Goal: Task Accomplishment & Management: Complete application form

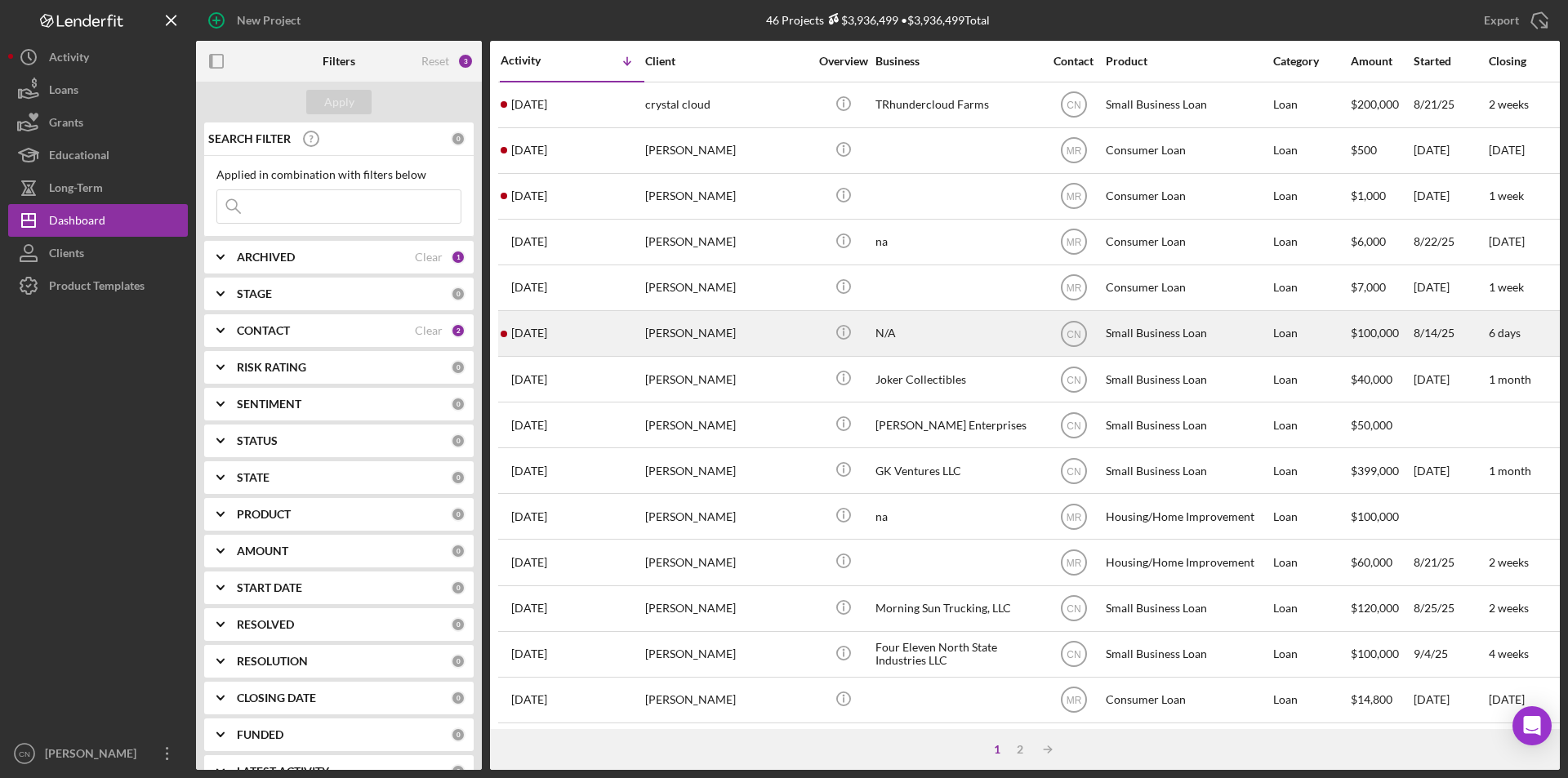
click at [674, 338] on div "[PERSON_NAME]" at bounding box center [726, 333] width 163 height 44
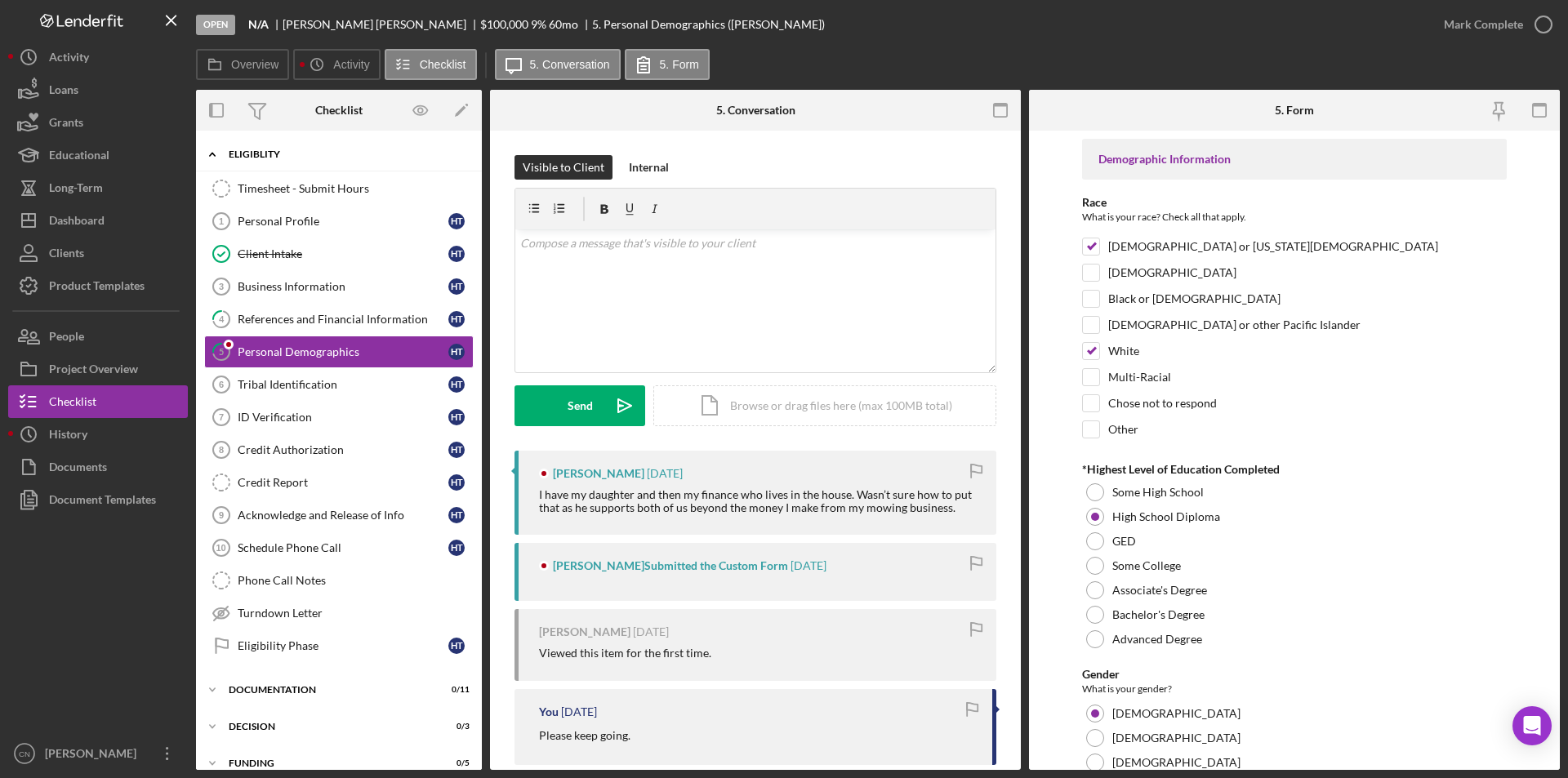
click at [255, 156] on div "Eligiblity" at bounding box center [345, 154] width 233 height 10
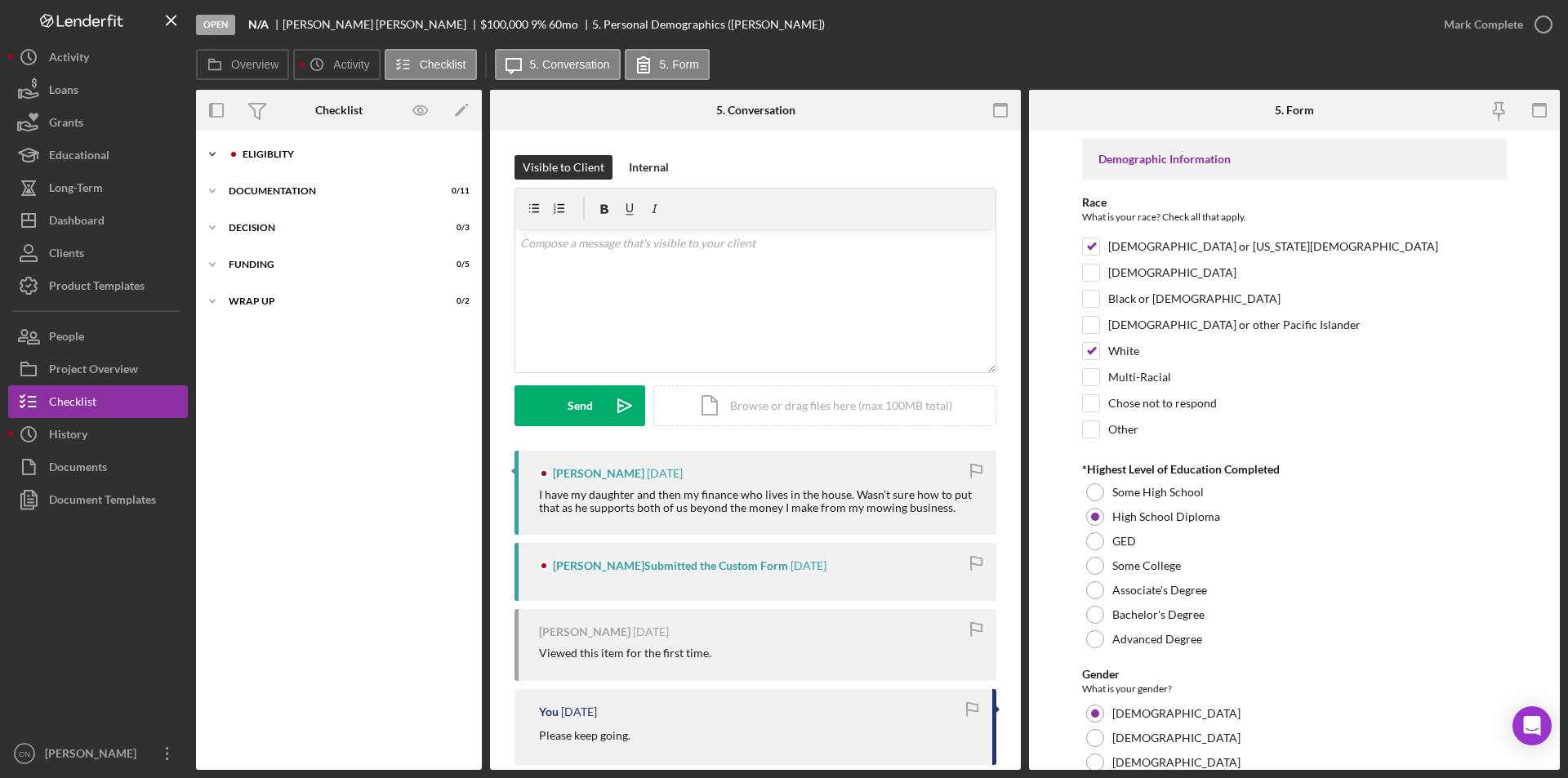
click at [255, 156] on div "Eligiblity" at bounding box center [352, 154] width 219 height 10
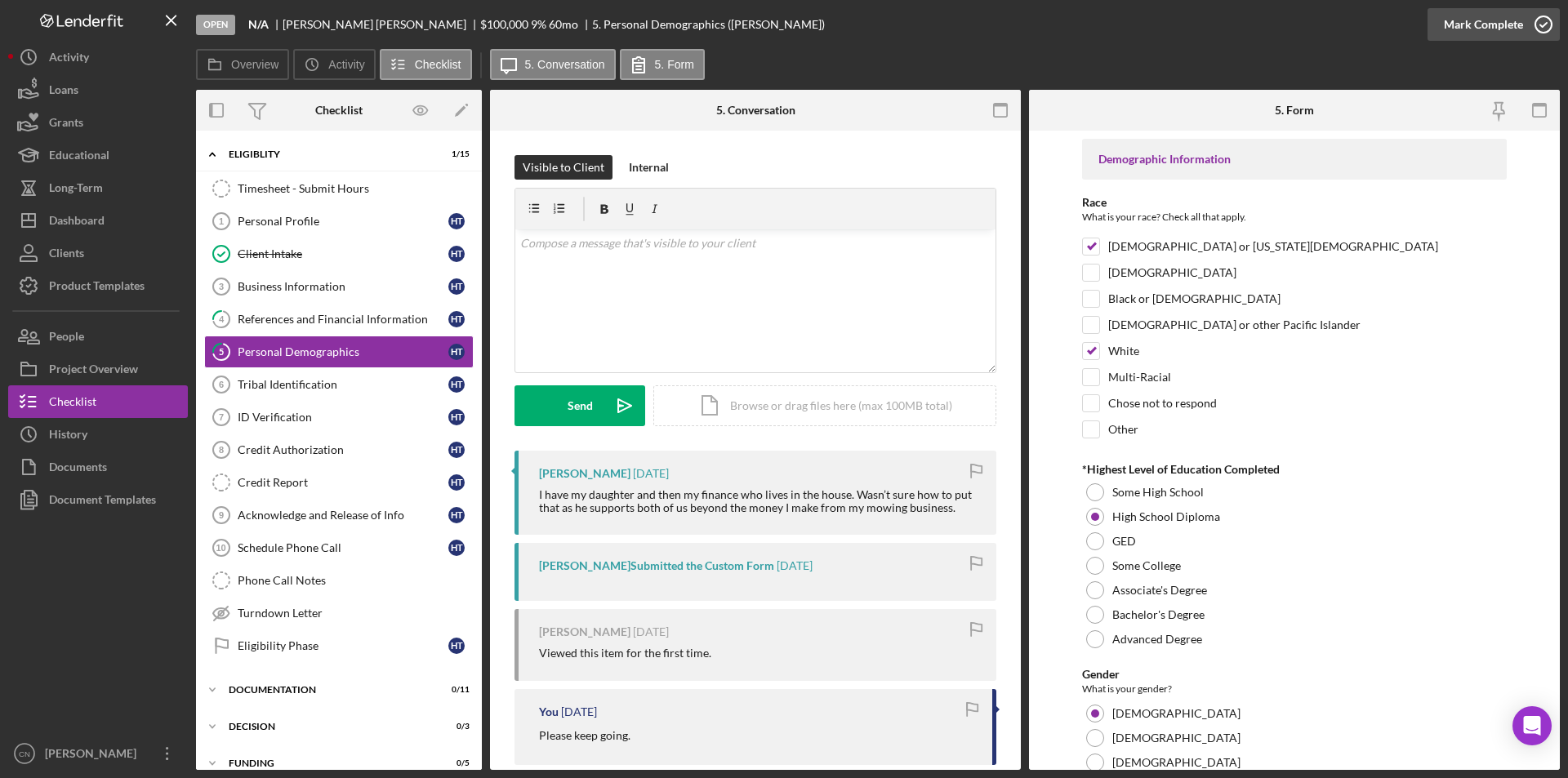
click at [1543, 18] on icon "button" at bounding box center [1543, 25] width 41 height 41
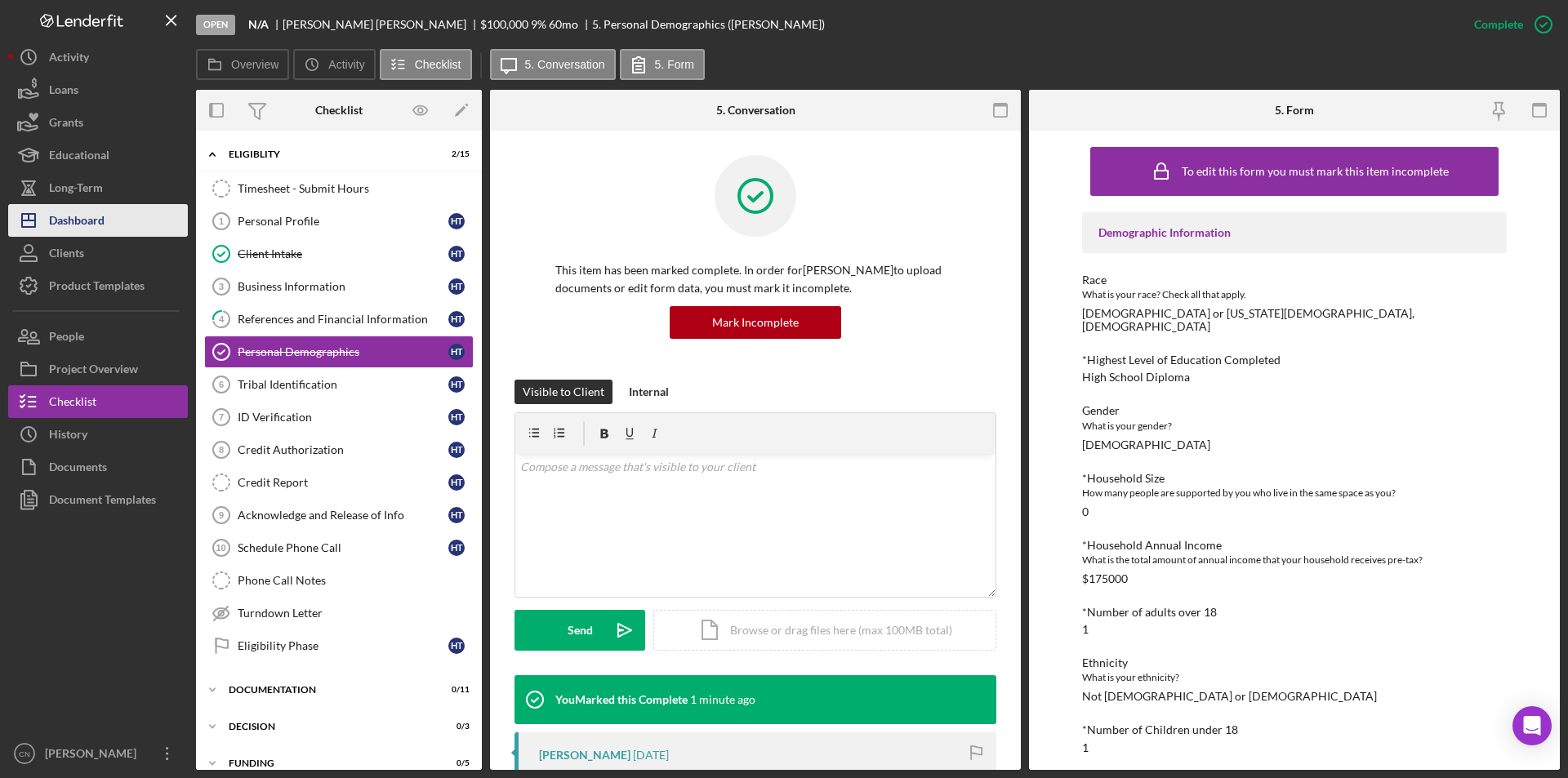
click at [72, 224] on div "Dashboard" at bounding box center [76, 222] width 55 height 37
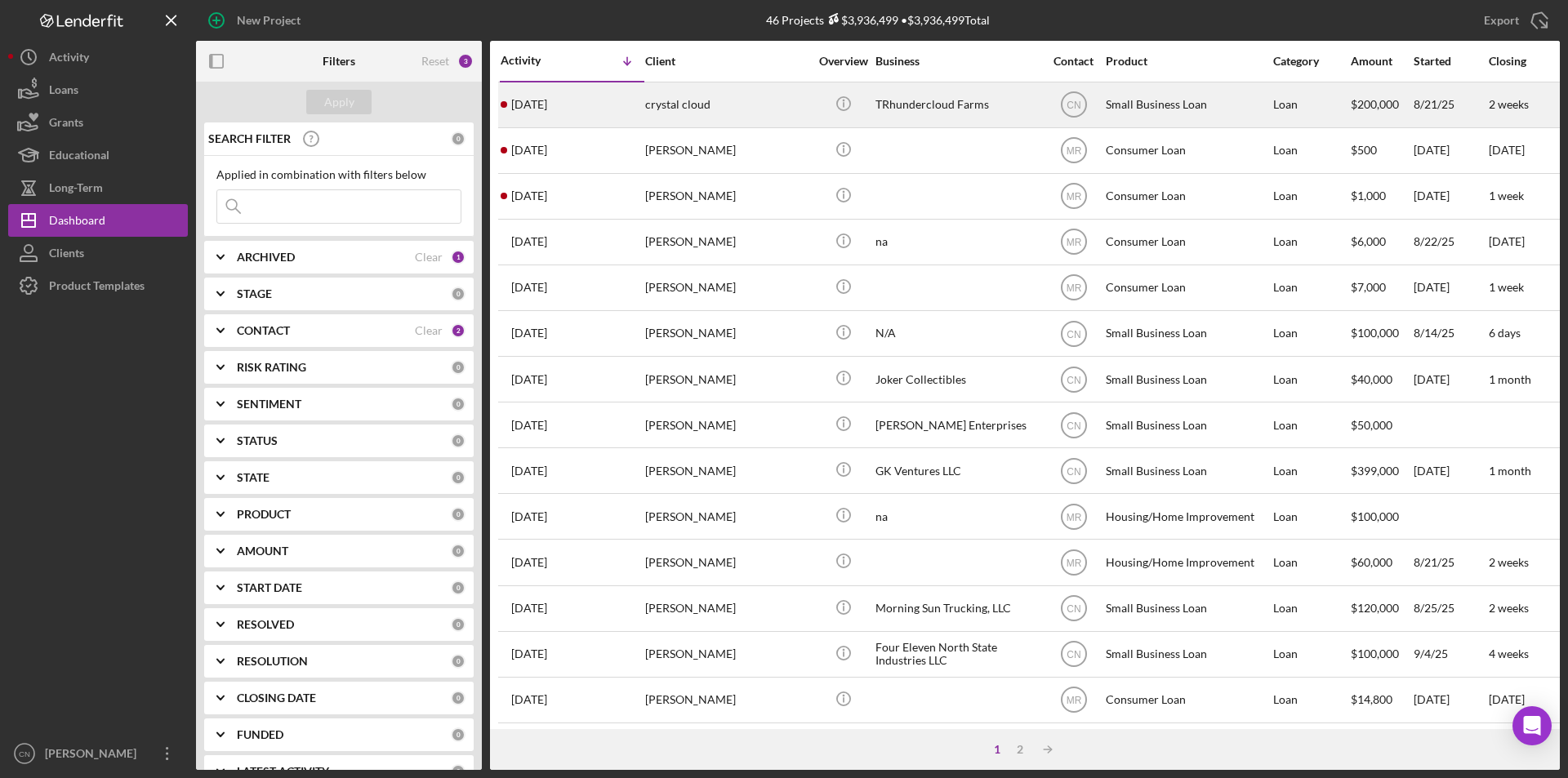
click at [656, 100] on div "crystal cloud" at bounding box center [726, 105] width 163 height 44
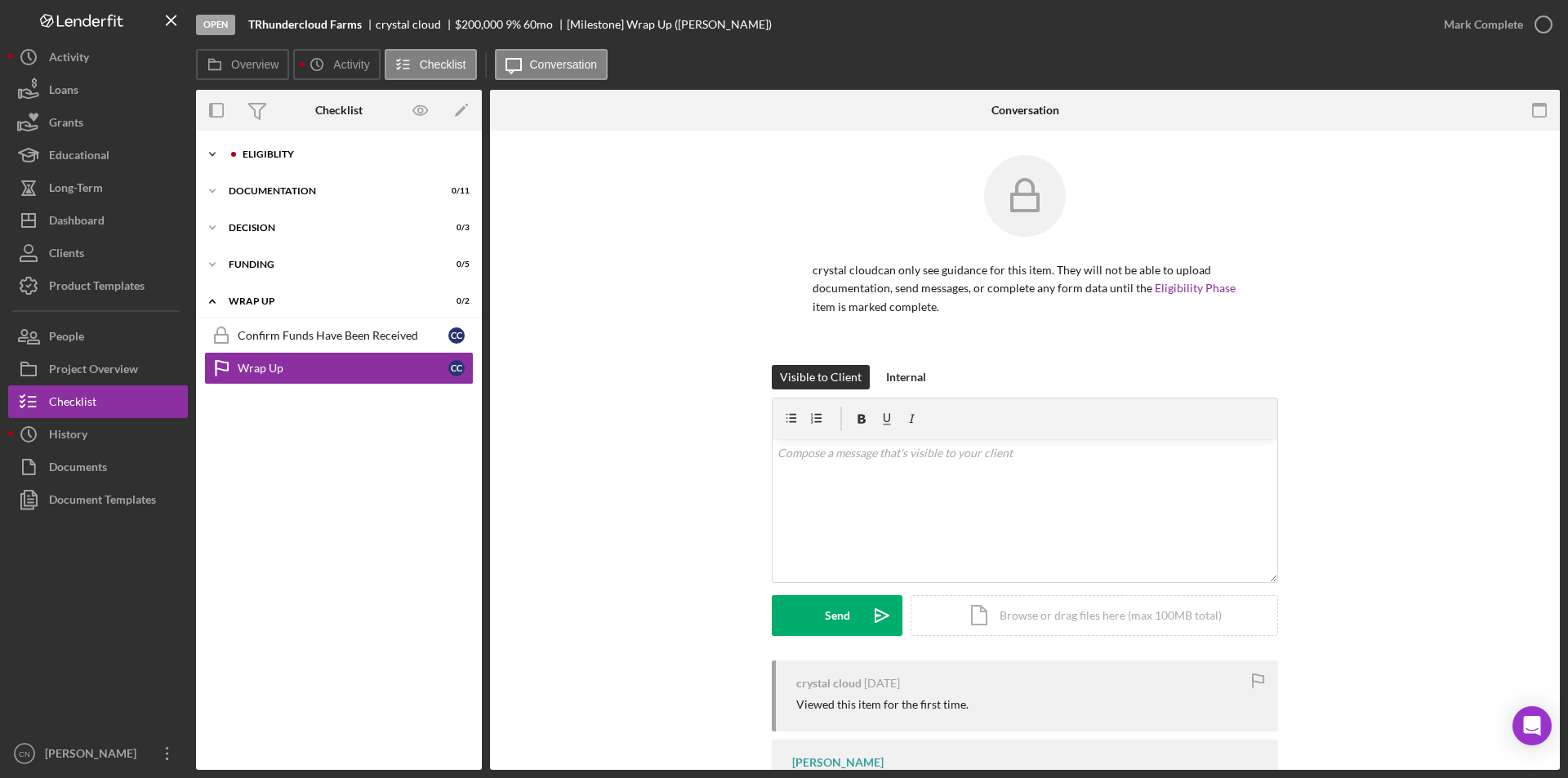
click at [268, 154] on div "Eligiblity" at bounding box center [352, 154] width 219 height 10
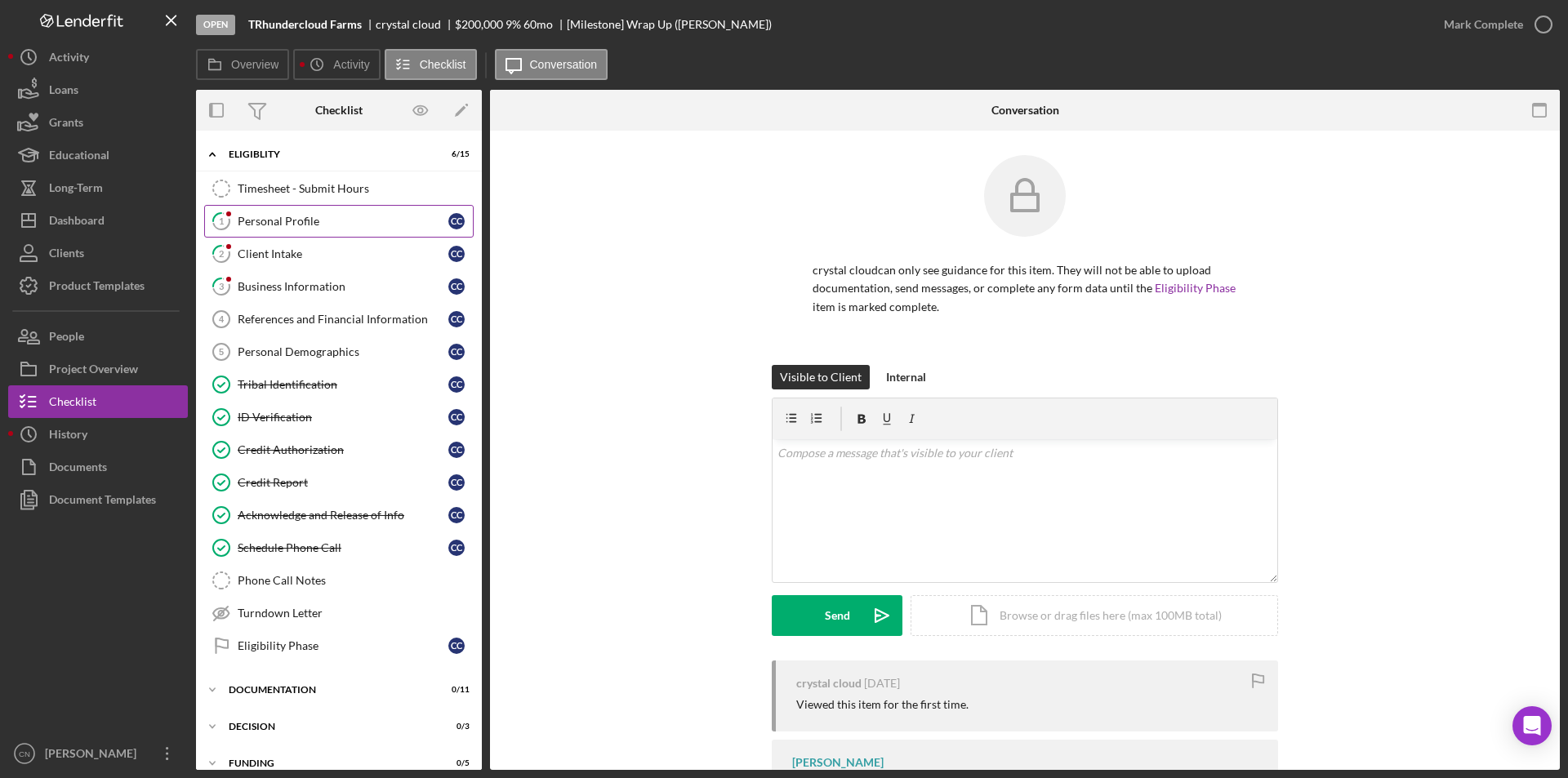
click at [277, 216] on div "Personal Profile" at bounding box center [343, 221] width 211 height 13
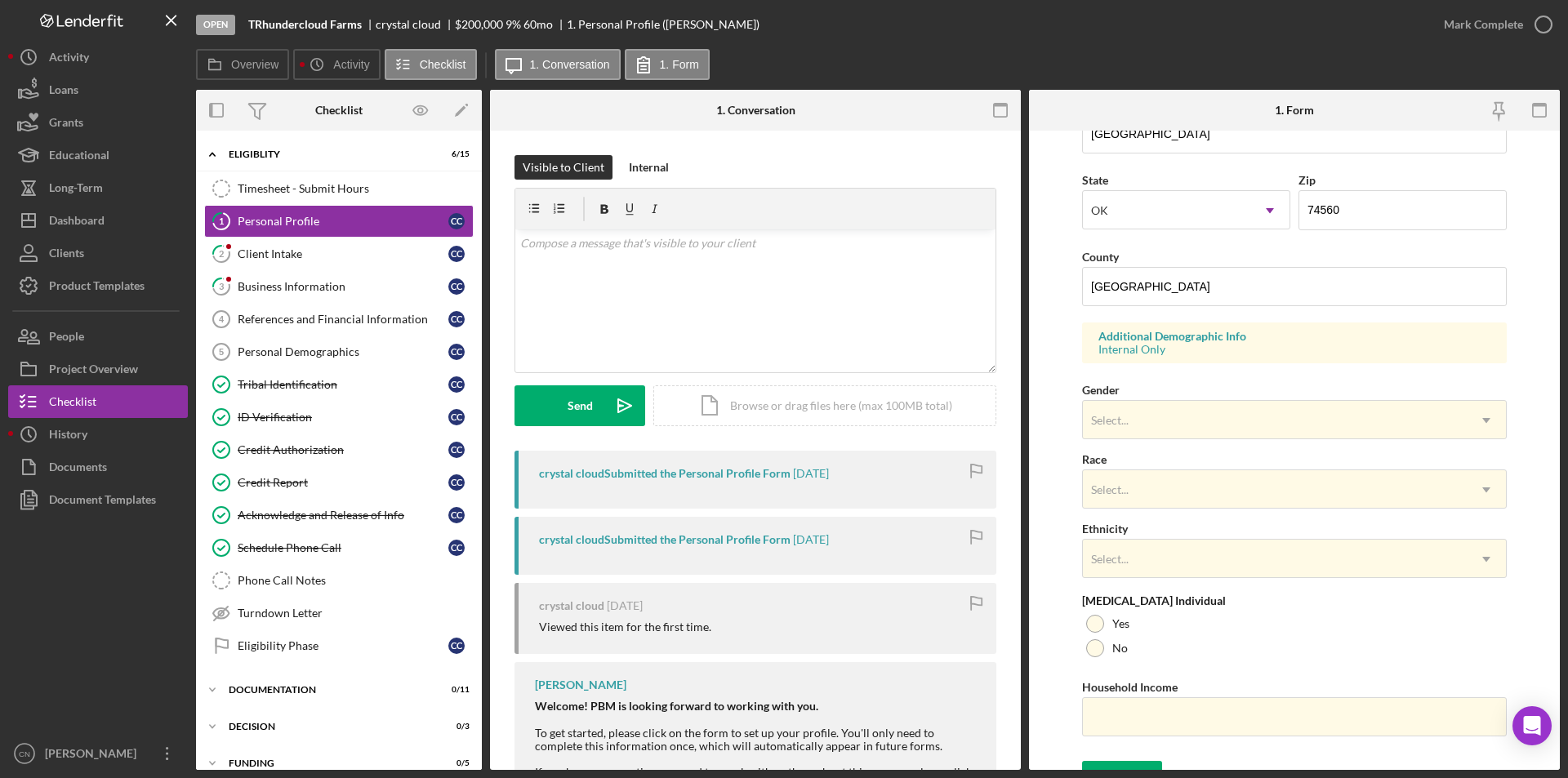
scroll to position [450, 0]
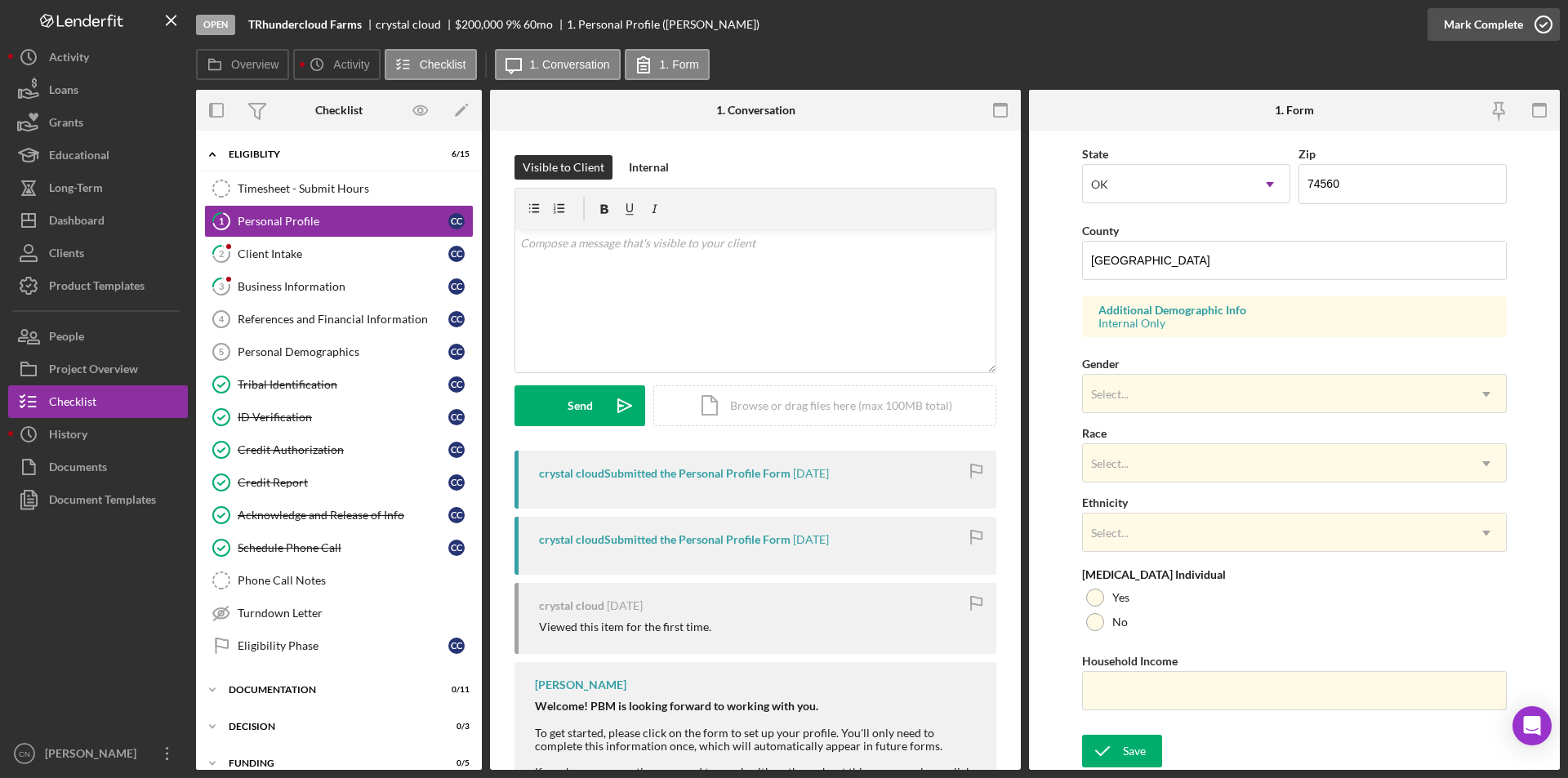
click at [1542, 21] on icon "button" at bounding box center [1543, 25] width 41 height 41
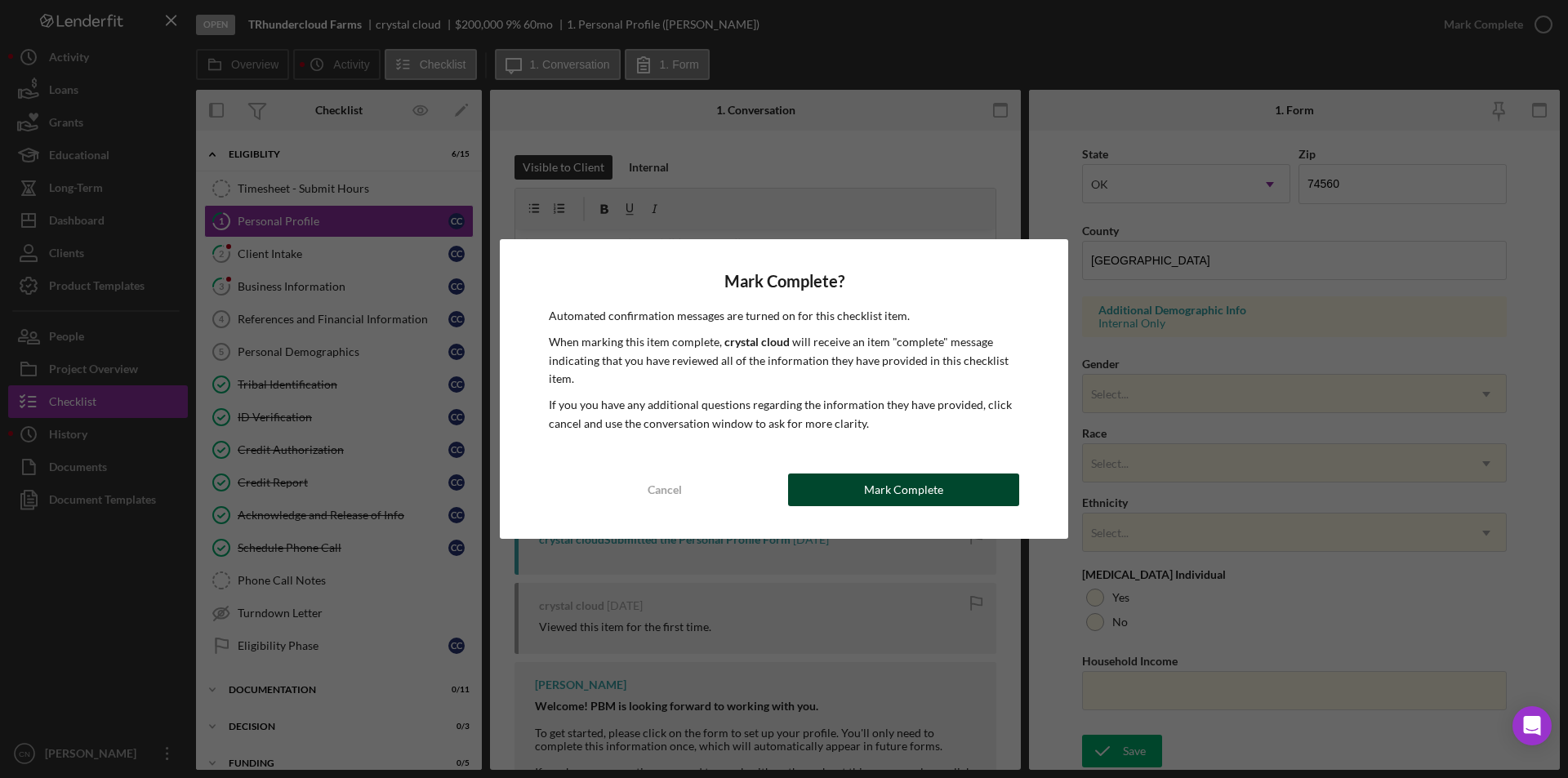
click at [928, 503] on div "Mark Complete" at bounding box center [903, 490] width 79 height 33
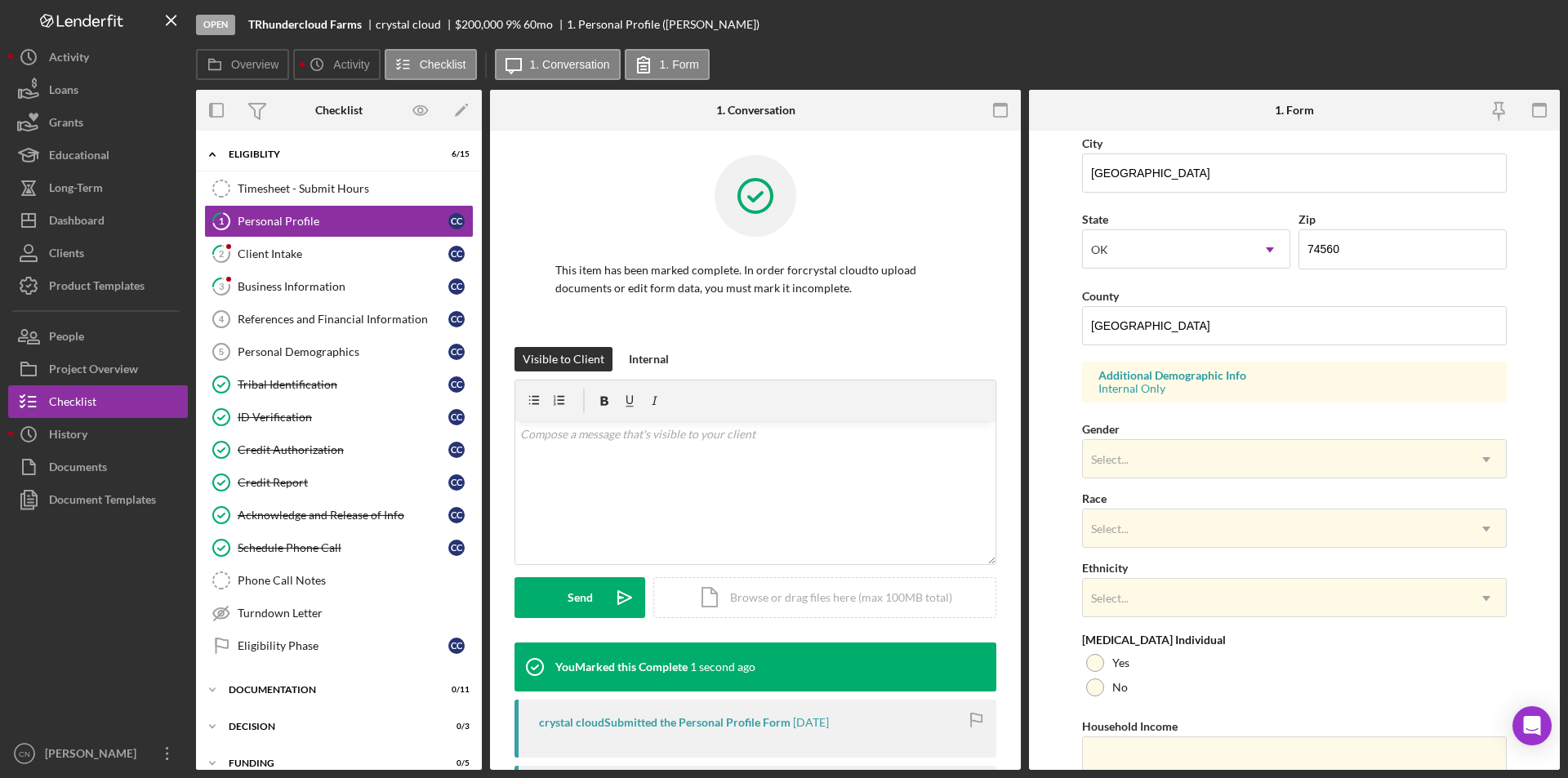
click at [266, 252] on div "Client Intake" at bounding box center [343, 254] width 211 height 13
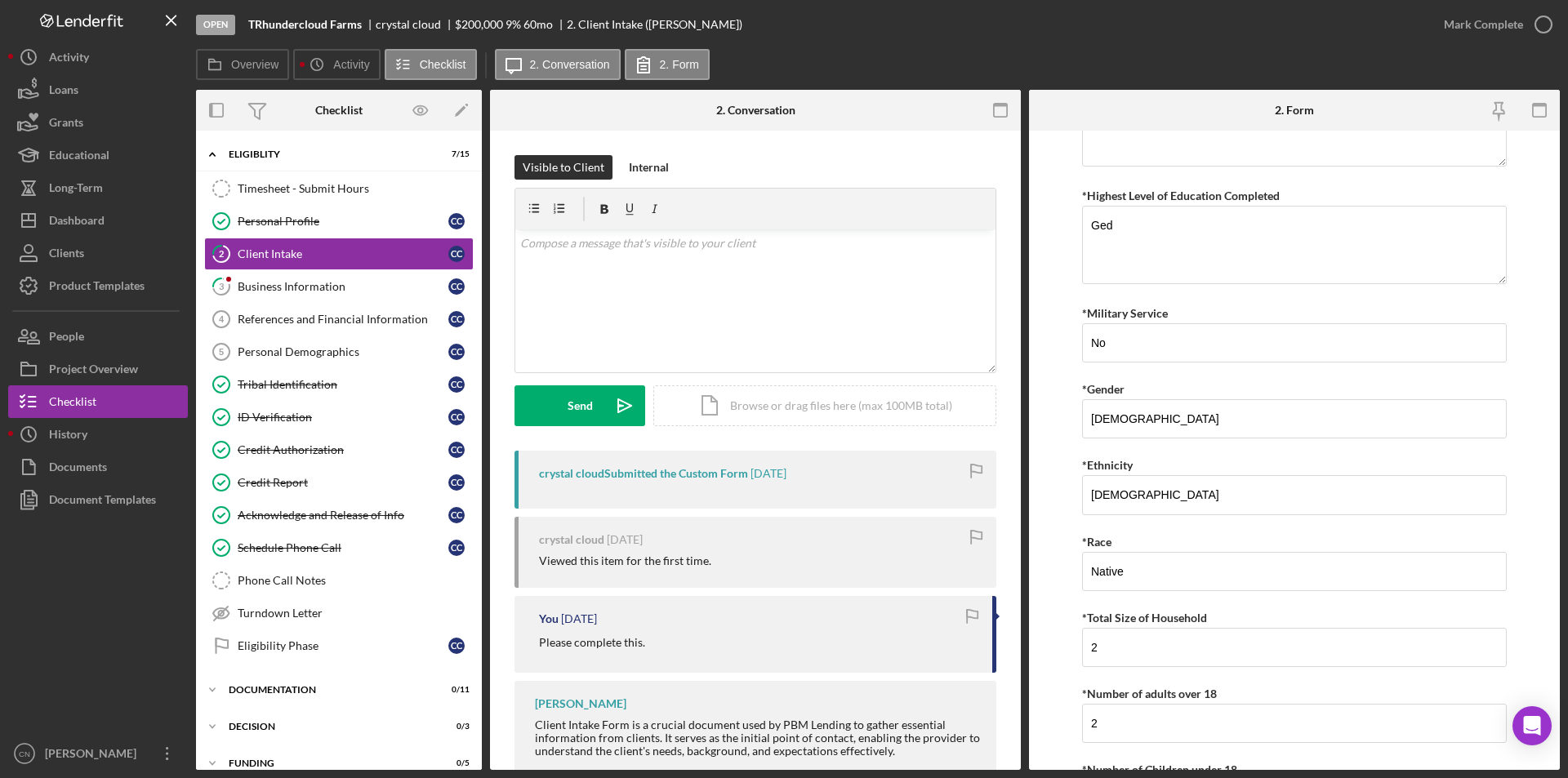
scroll to position [2924, 0]
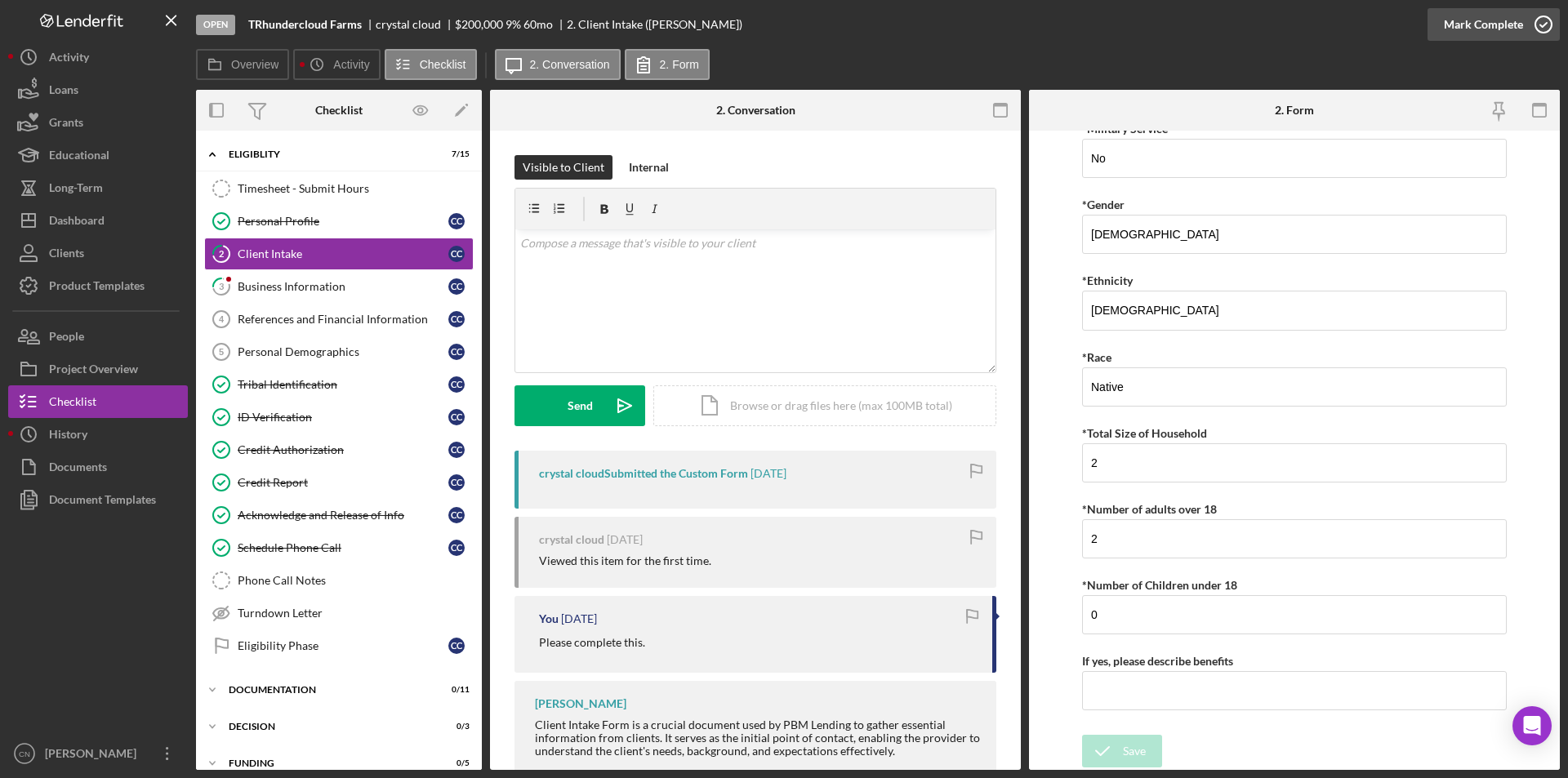
click at [1545, 25] on icon "button" at bounding box center [1543, 25] width 41 height 41
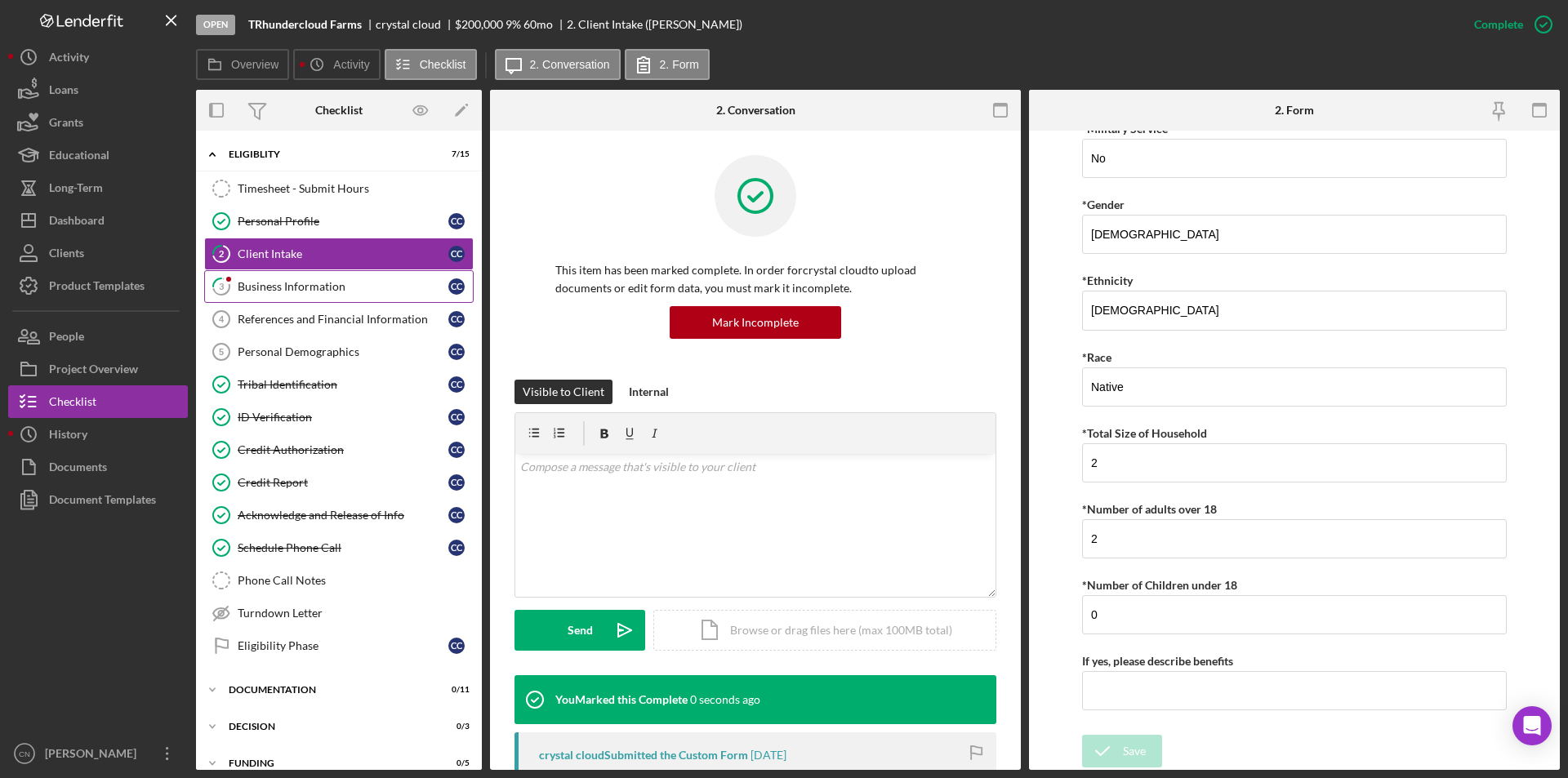
click at [273, 281] on div "Business Information" at bounding box center [343, 287] width 211 height 13
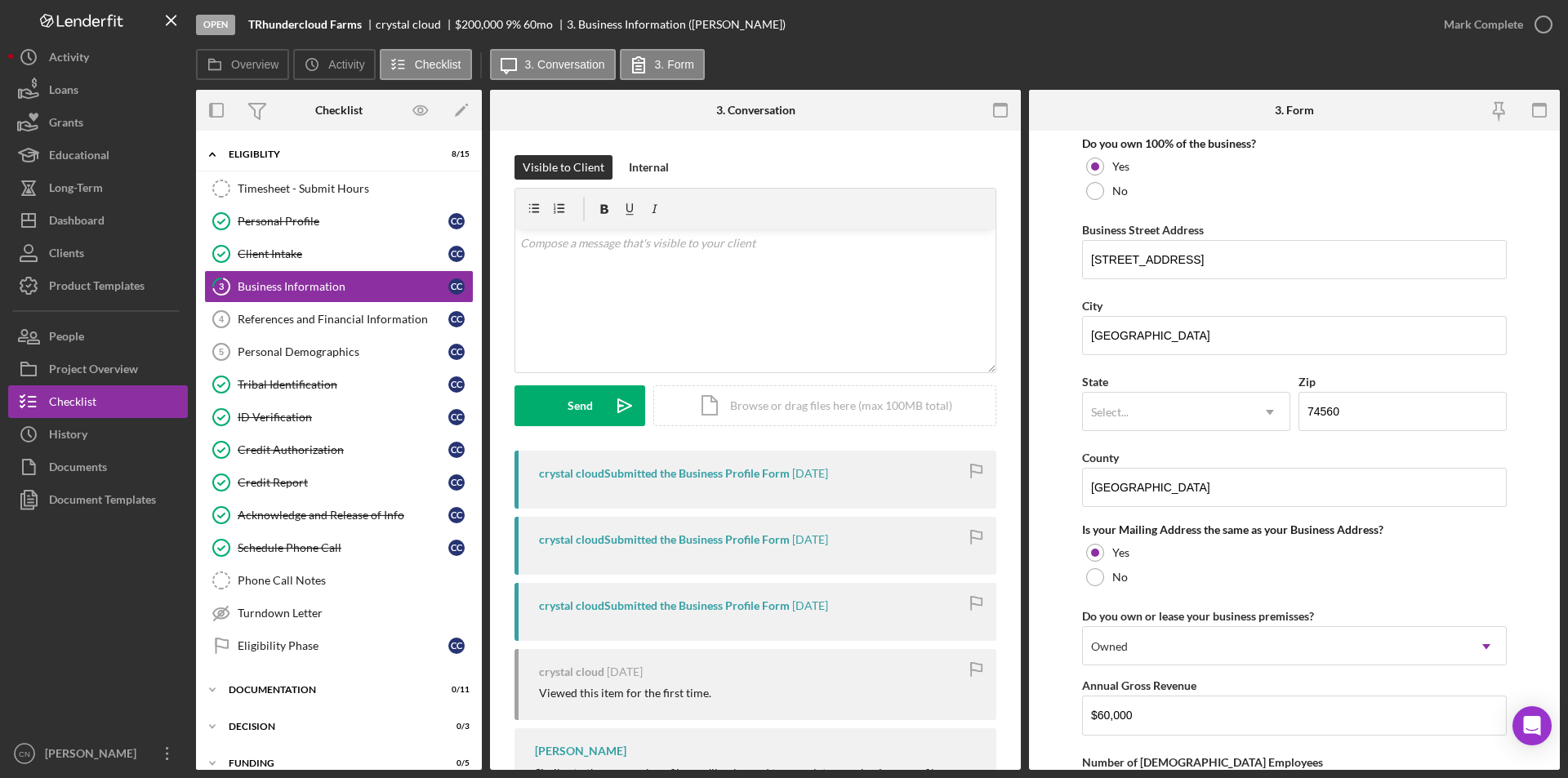
scroll to position [898, 0]
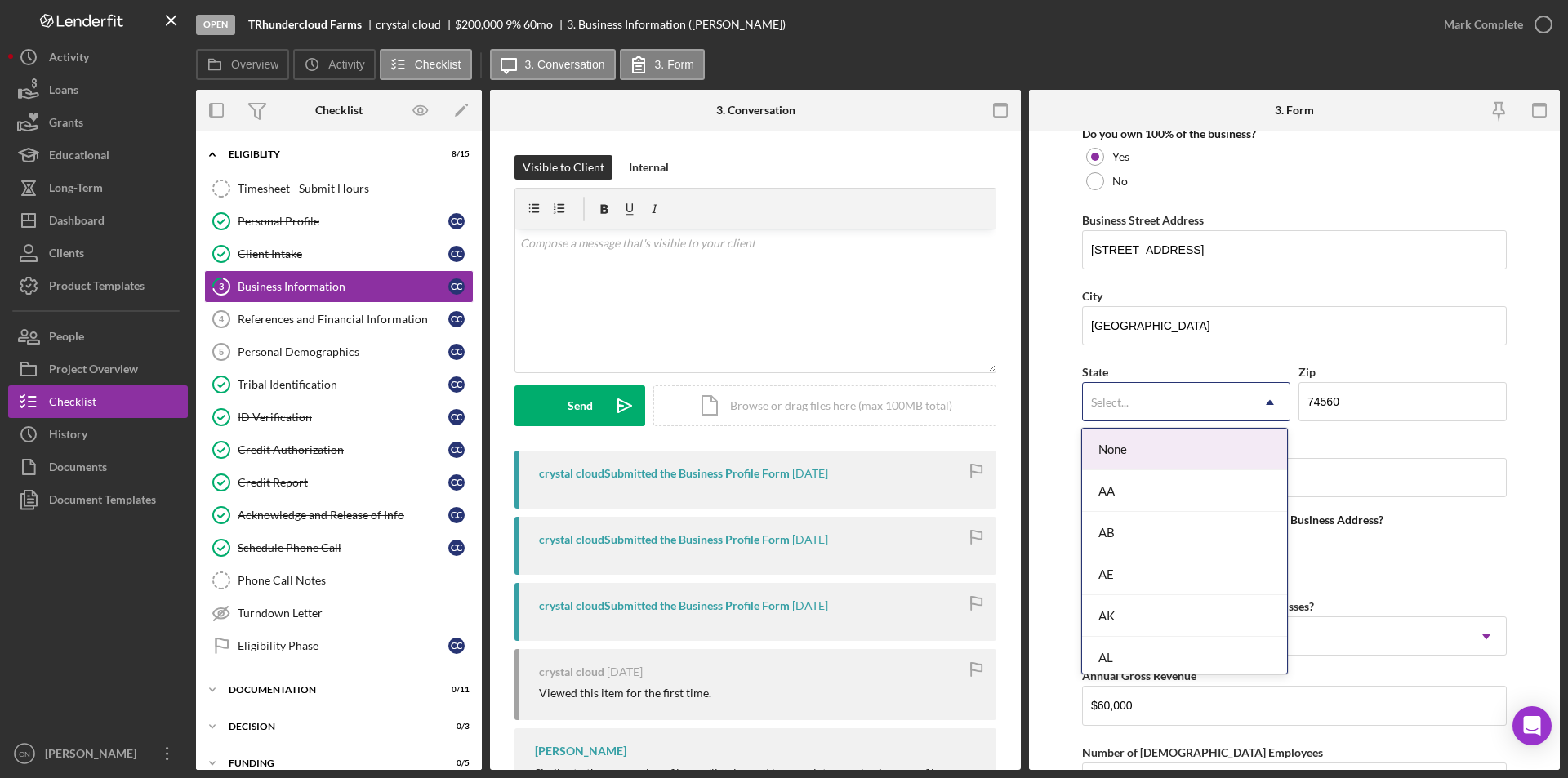
click at [1179, 397] on div "Select..." at bounding box center [1166, 403] width 167 height 38
drag, startPoint x: 1106, startPoint y: 610, endPoint x: 1136, endPoint y: 592, distance: 35.0
click at [1107, 610] on div "OK" at bounding box center [1184, 615] width 205 height 42
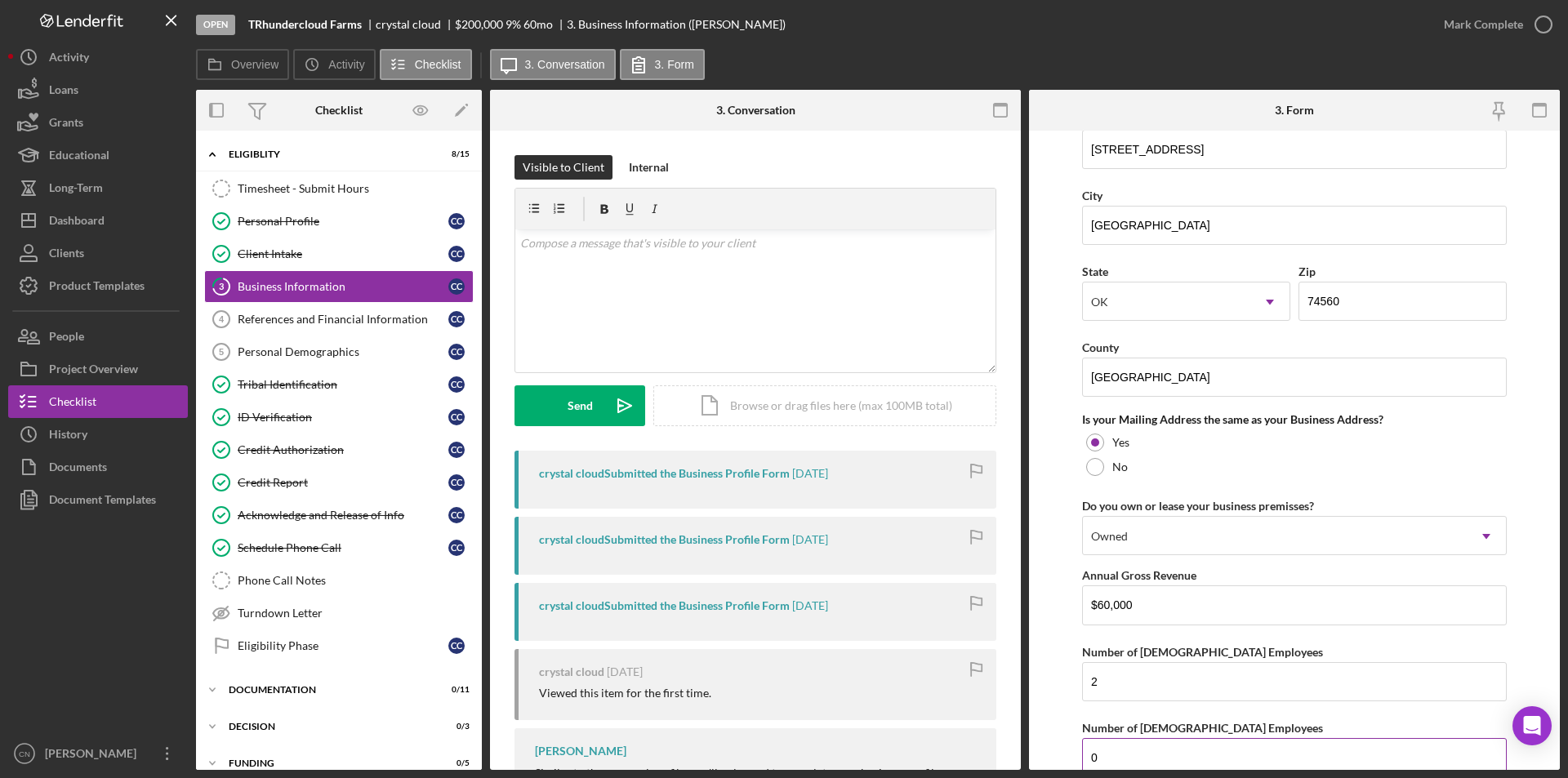
scroll to position [1173, 0]
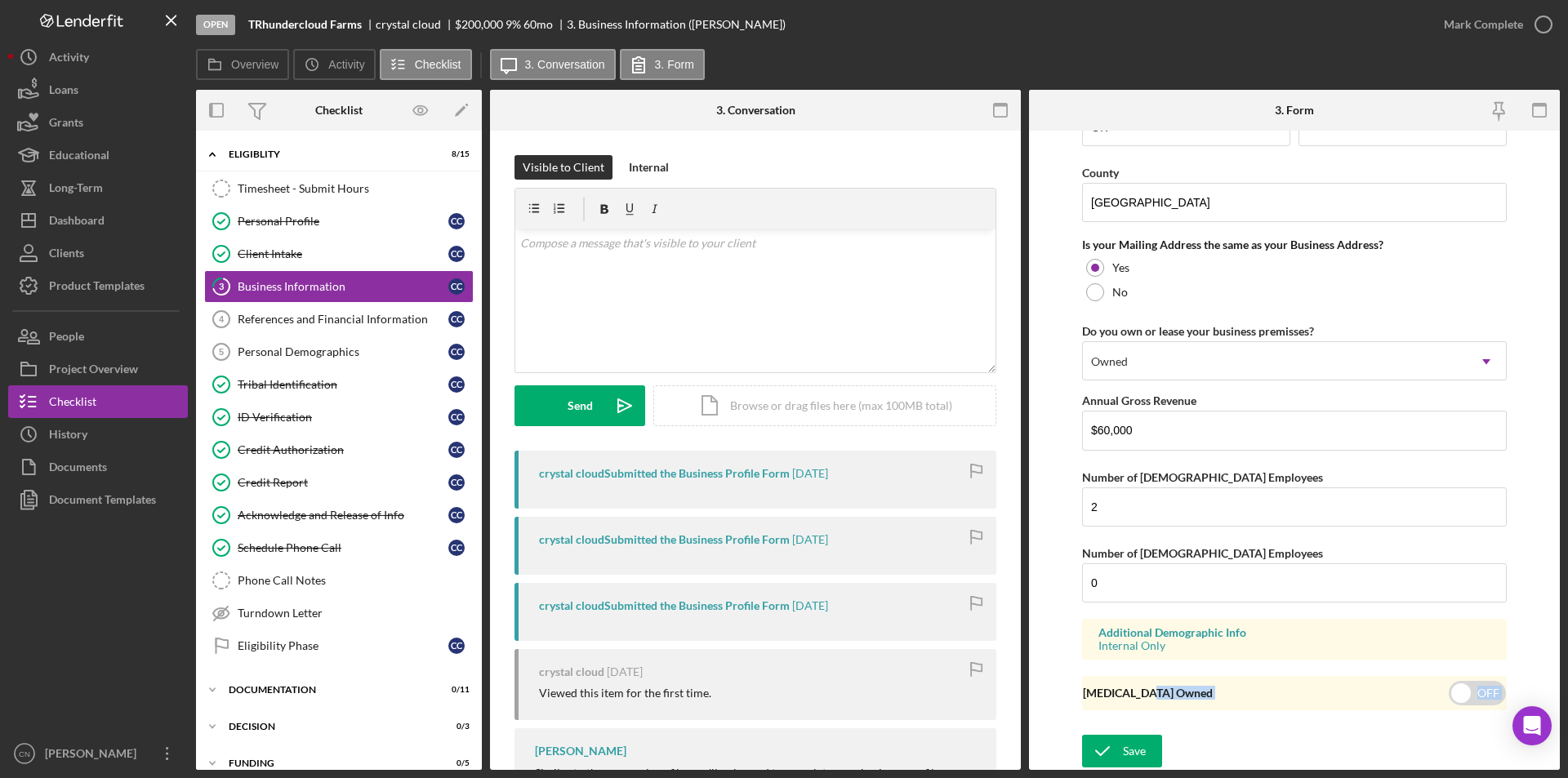
click at [1146, 730] on form "Business Name TRhundercloud Farms DBA Business Start Date [DATE] Legal Structur…" at bounding box center [1294, 450] width 530 height 639
click at [1128, 757] on div "Save" at bounding box center [1134, 751] width 23 height 33
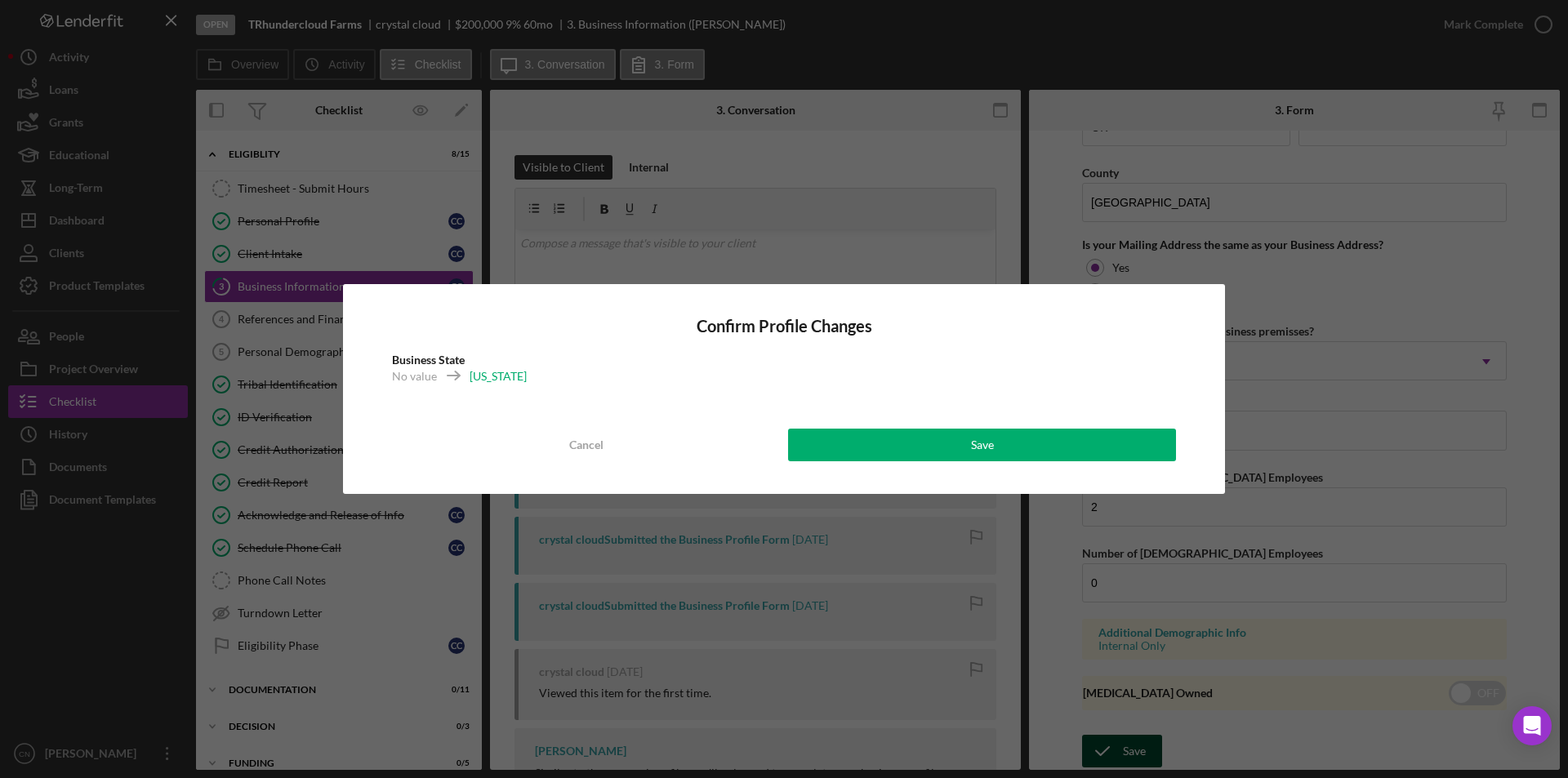
click at [1128, 756] on div "Confirm Profile Changes Business State No value [US_STATE] Cancel Save" at bounding box center [784, 389] width 1568 height 778
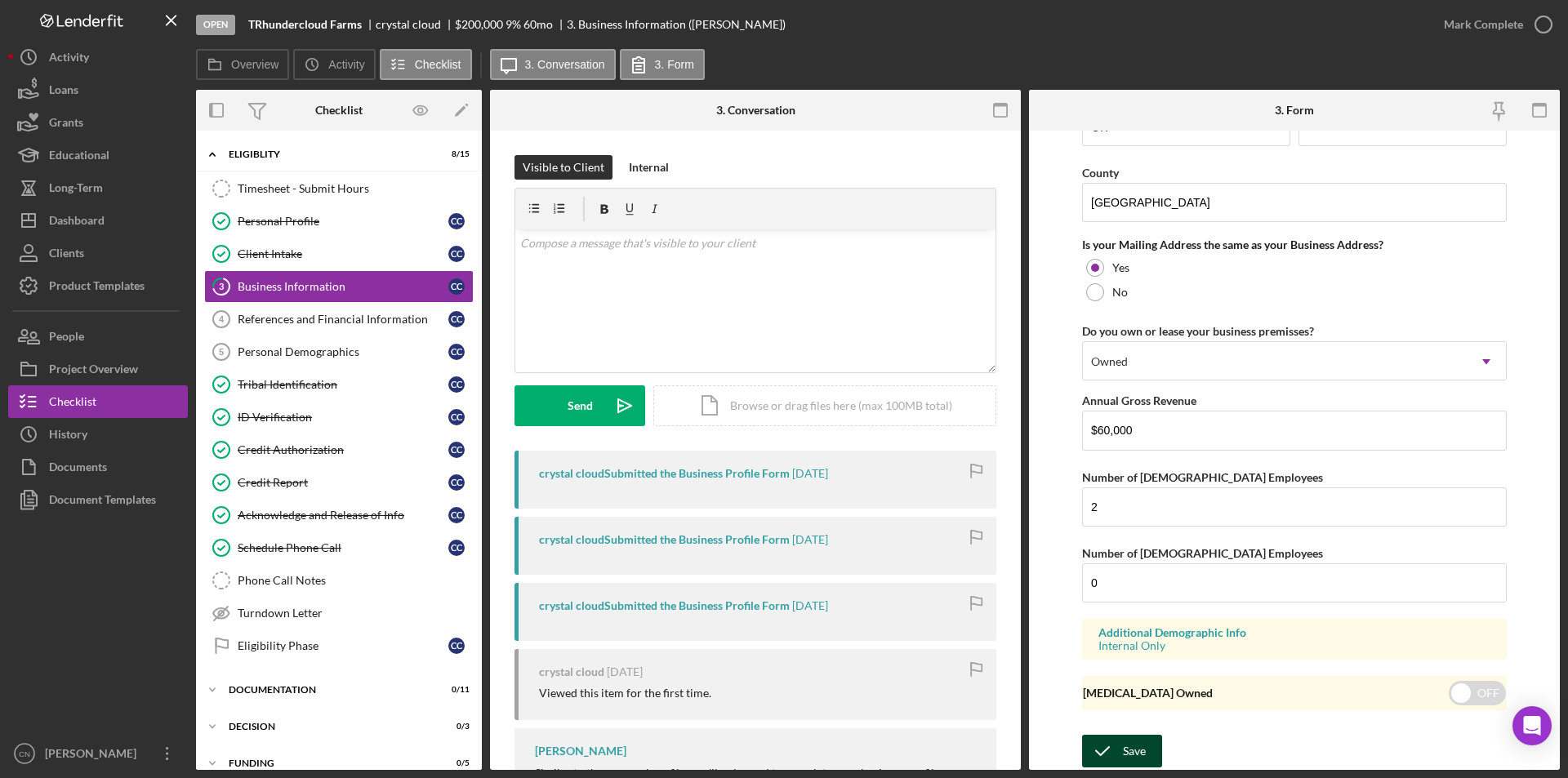
drag, startPoint x: 1099, startPoint y: 748, endPoint x: 1110, endPoint y: 741, distance: 13.0
click at [1104, 746] on icon "submit" at bounding box center [1103, 751] width 41 height 41
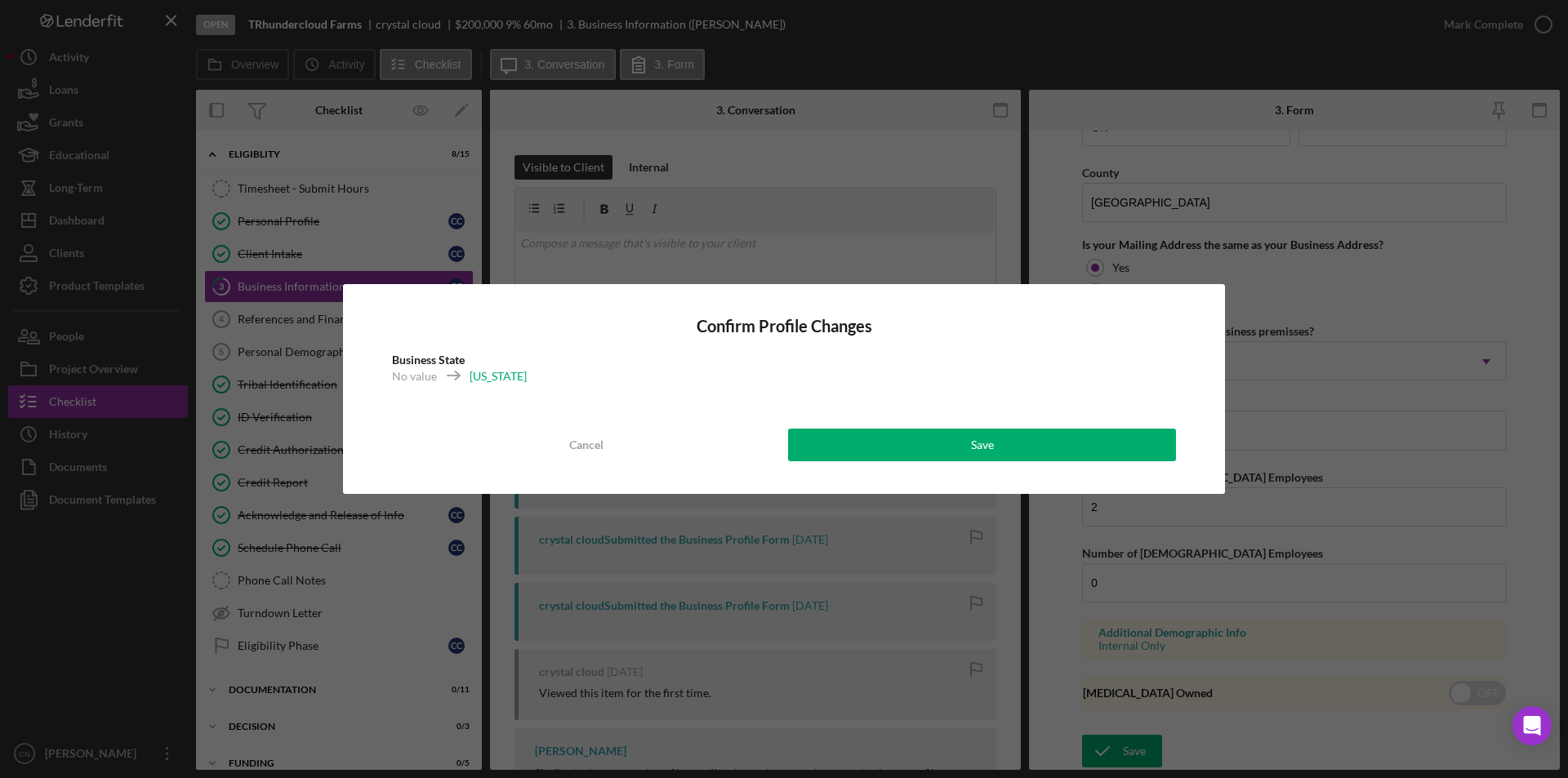
drag, startPoint x: 972, startPoint y: 440, endPoint x: 987, endPoint y: 422, distance: 23.4
click at [972, 439] on div "Save" at bounding box center [982, 445] width 23 height 33
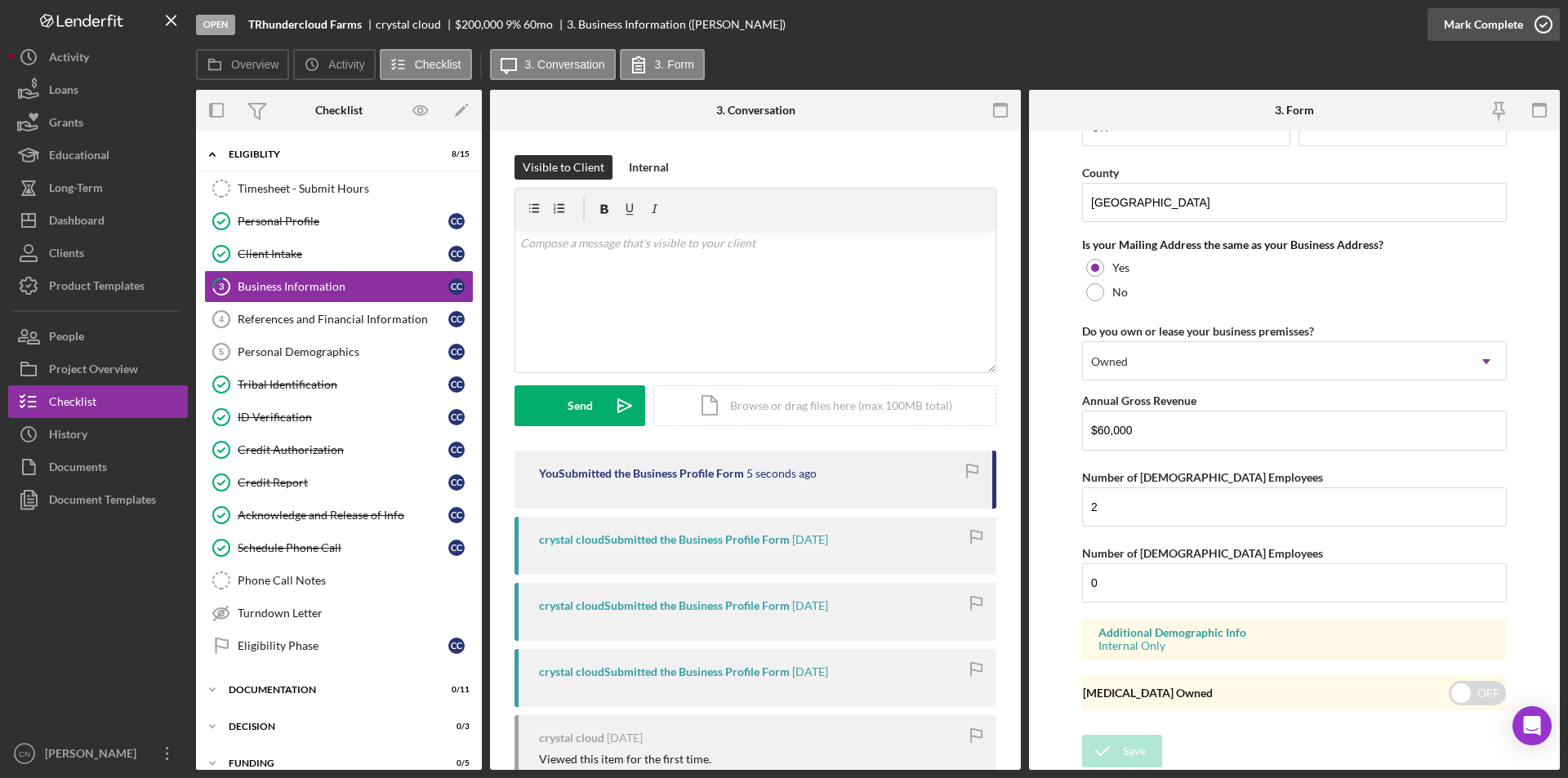
click at [1545, 20] on icon "button" at bounding box center [1543, 25] width 41 height 41
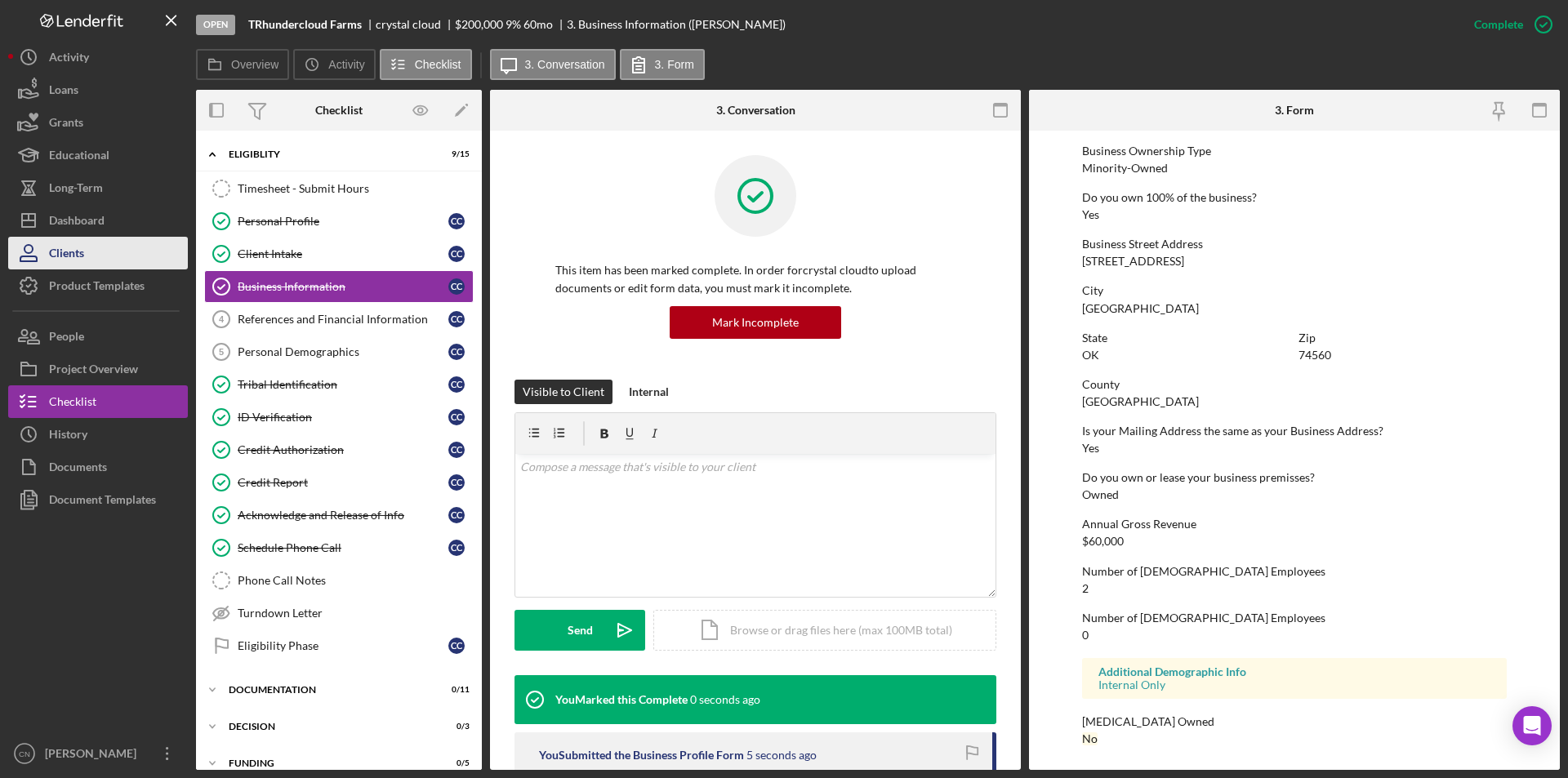
scroll to position [592, 0]
click at [73, 226] on div "Dashboard" at bounding box center [76, 222] width 55 height 37
